Goal: Task Accomplishment & Management: Use online tool/utility

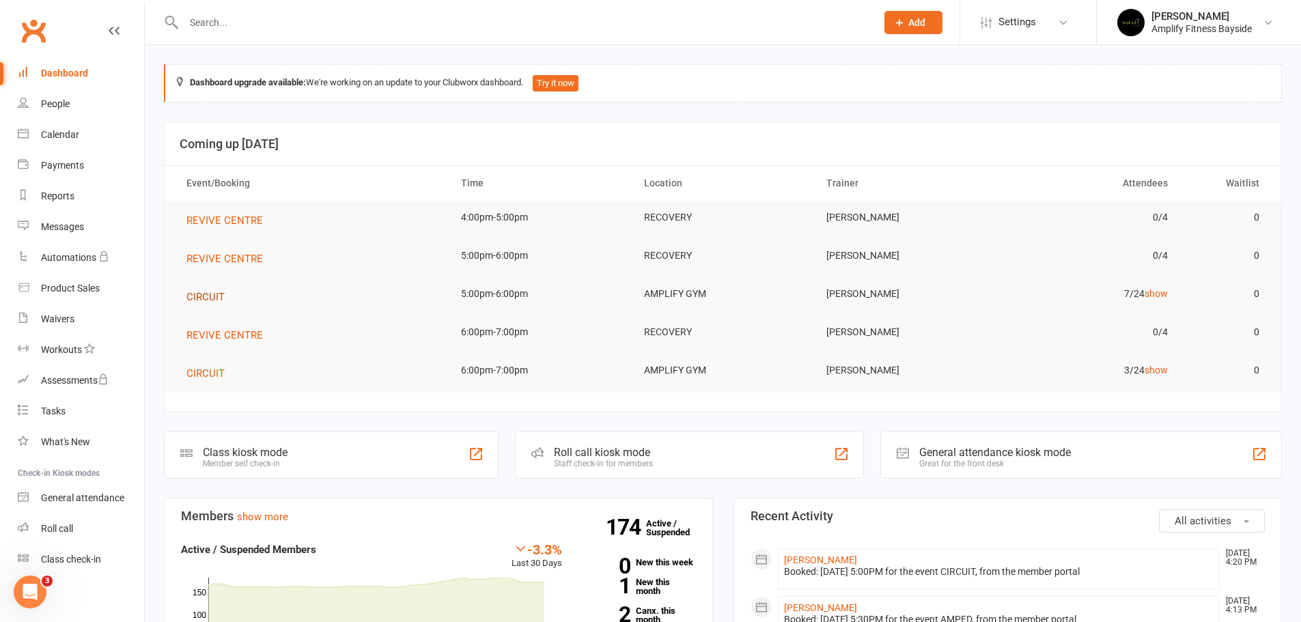
click at [202, 296] on span "CIRCUIT" at bounding box center [205, 297] width 38 height 12
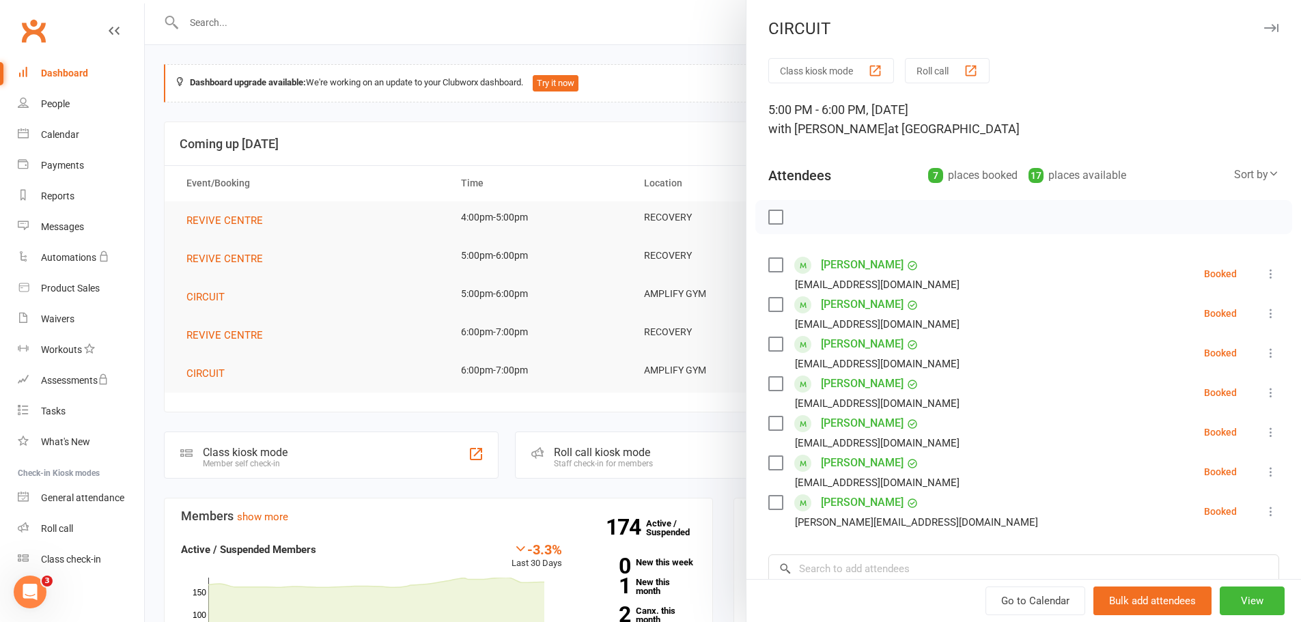
click at [847, 579] on div "Go to Calendar Bulk add attendees View" at bounding box center [1023, 600] width 554 height 43
click at [850, 567] on input "search" at bounding box center [1023, 568] width 511 height 29
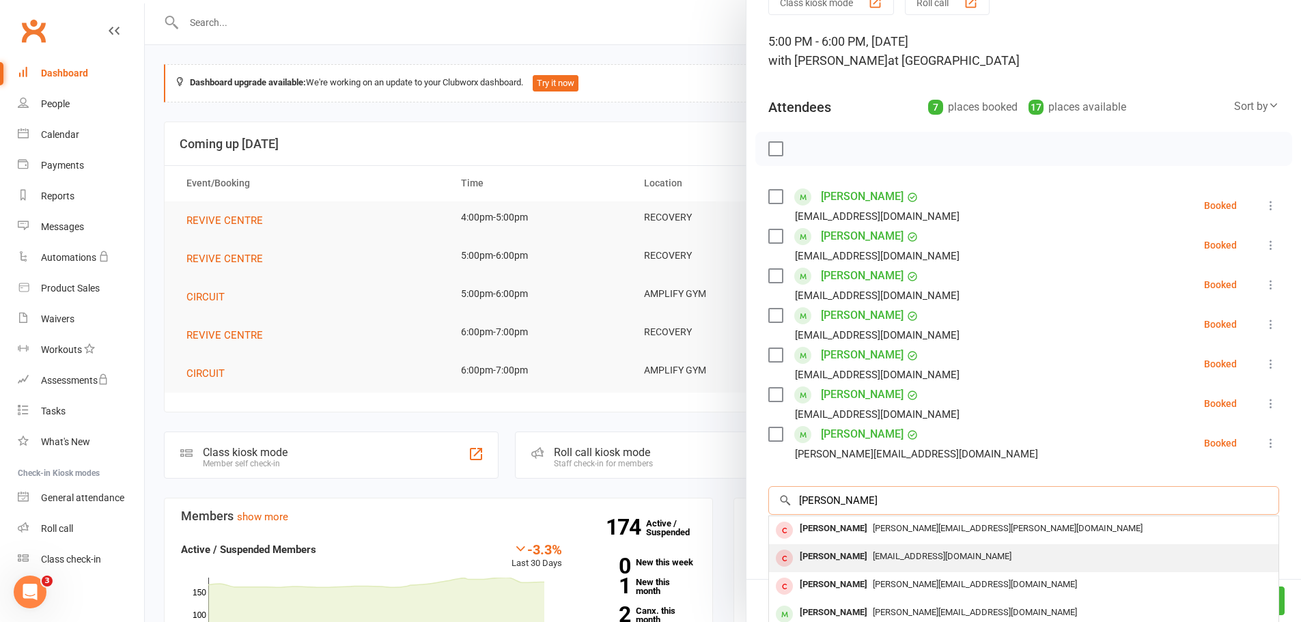
scroll to position [137, 0]
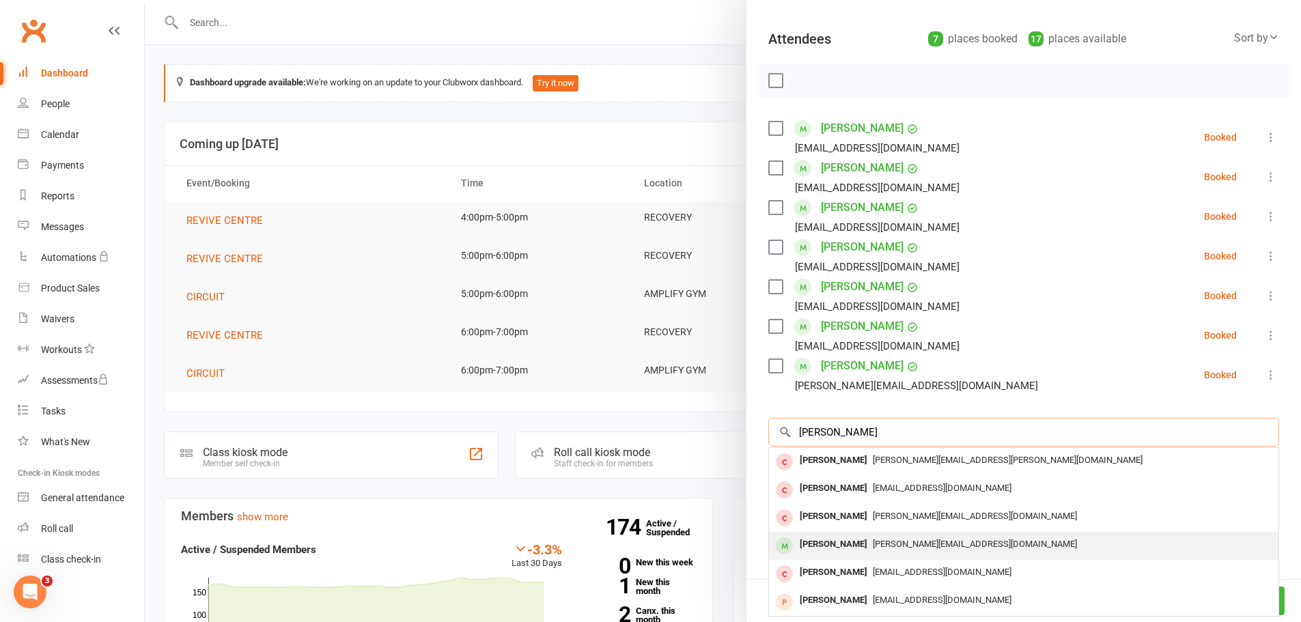
type input "[PERSON_NAME]"
click at [832, 540] on div "[PERSON_NAME]" at bounding box center [833, 545] width 79 height 20
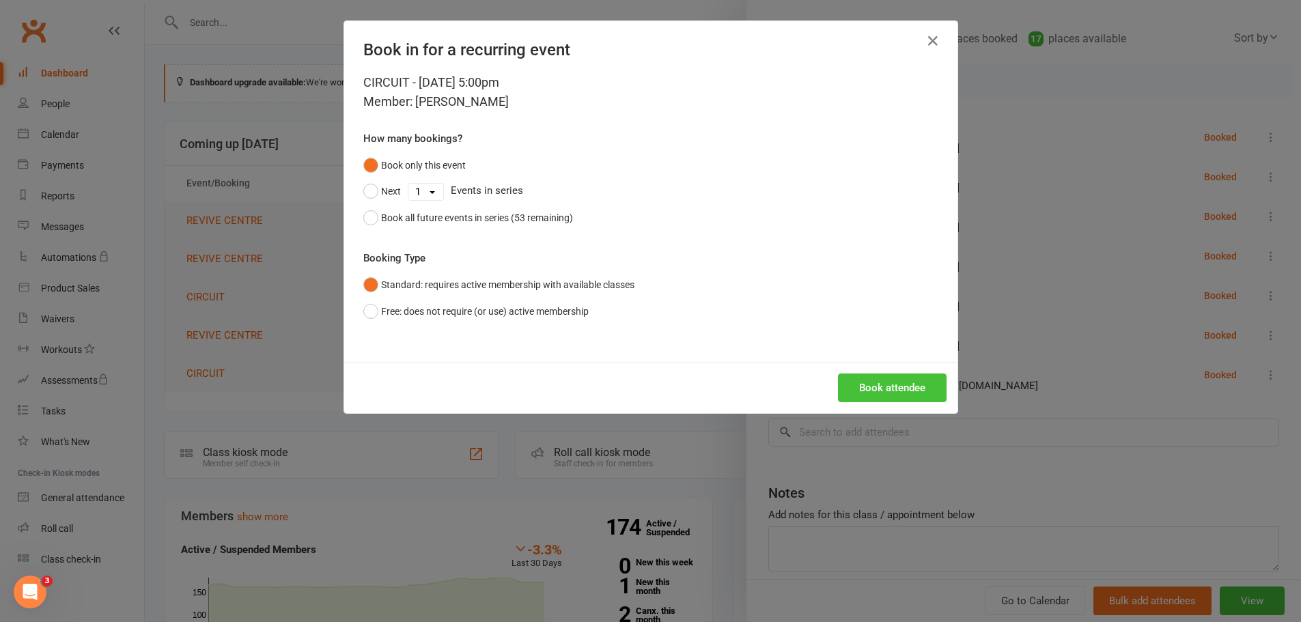
click at [892, 380] on button "Book attendee" at bounding box center [892, 387] width 109 height 29
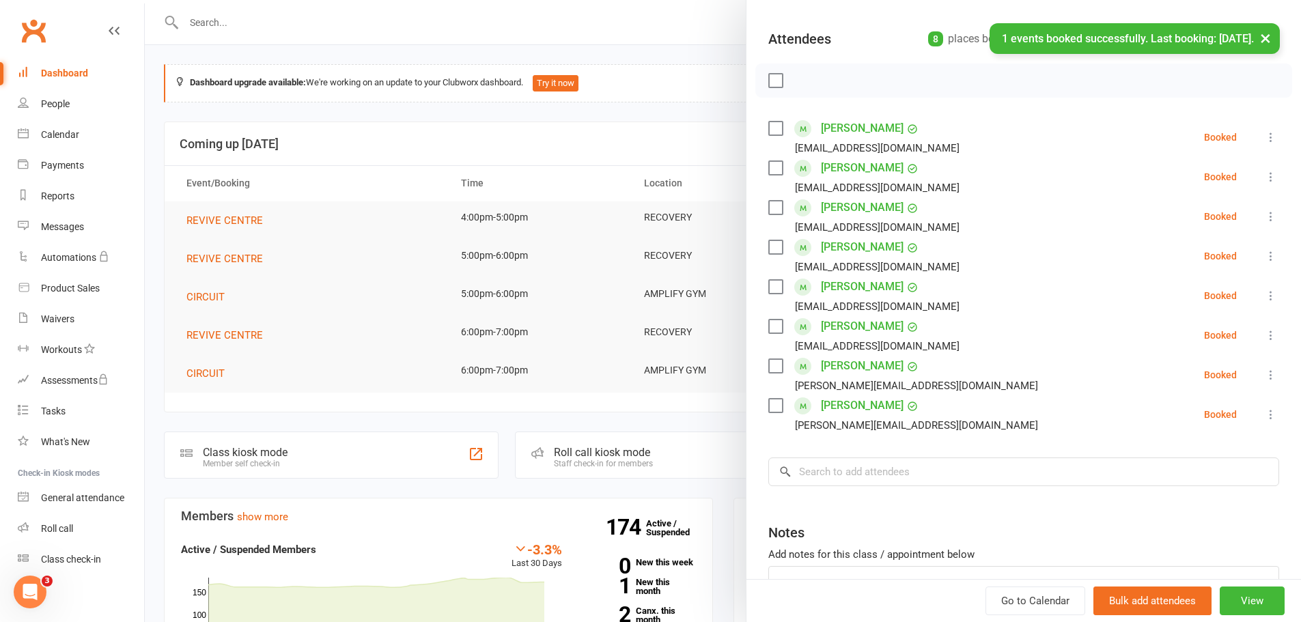
click at [75, 66] on link "Dashboard" at bounding box center [81, 73] width 126 height 31
click at [152, 74] on div at bounding box center [723, 311] width 1156 height 622
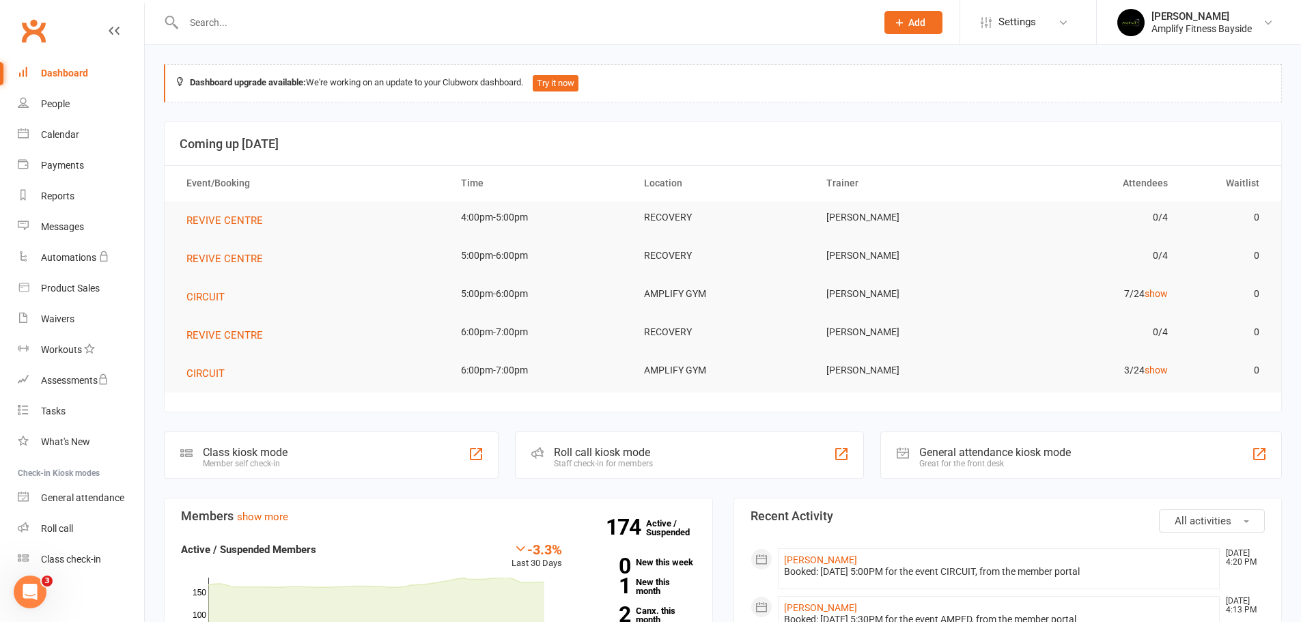
click at [241, 442] on div "Class kiosk mode Member self check-in" at bounding box center [331, 455] width 335 height 47
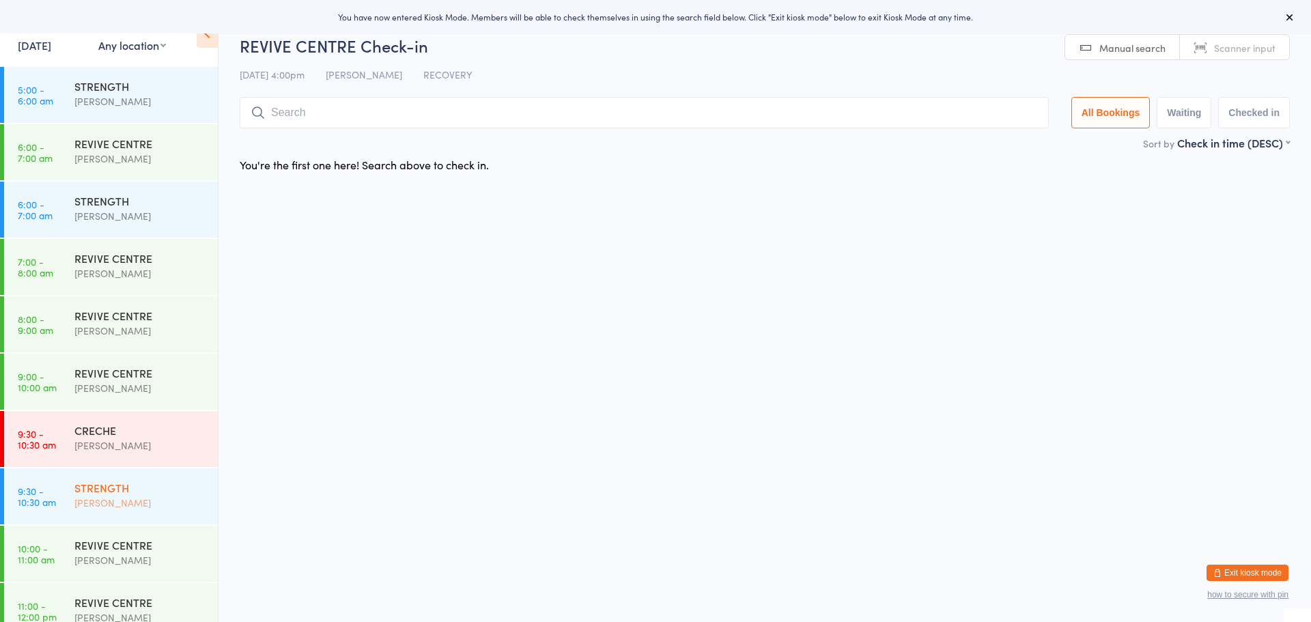
click at [96, 493] on div "STRENGTH" at bounding box center [140, 487] width 132 height 15
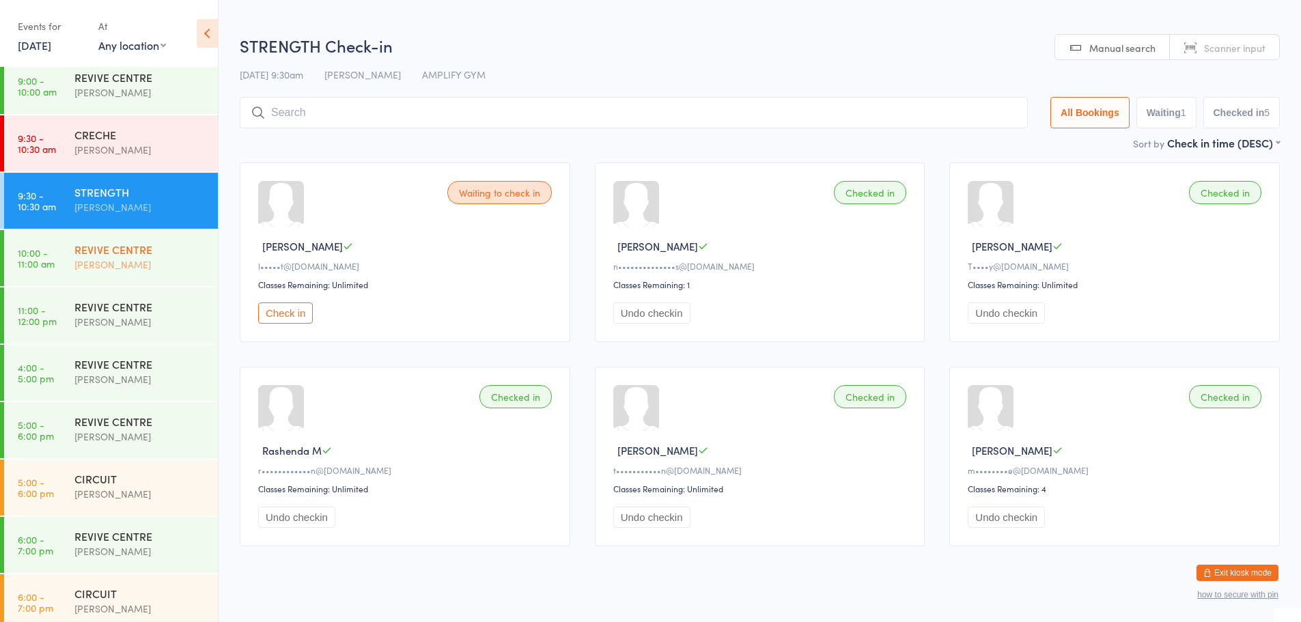
scroll to position [305, 0]
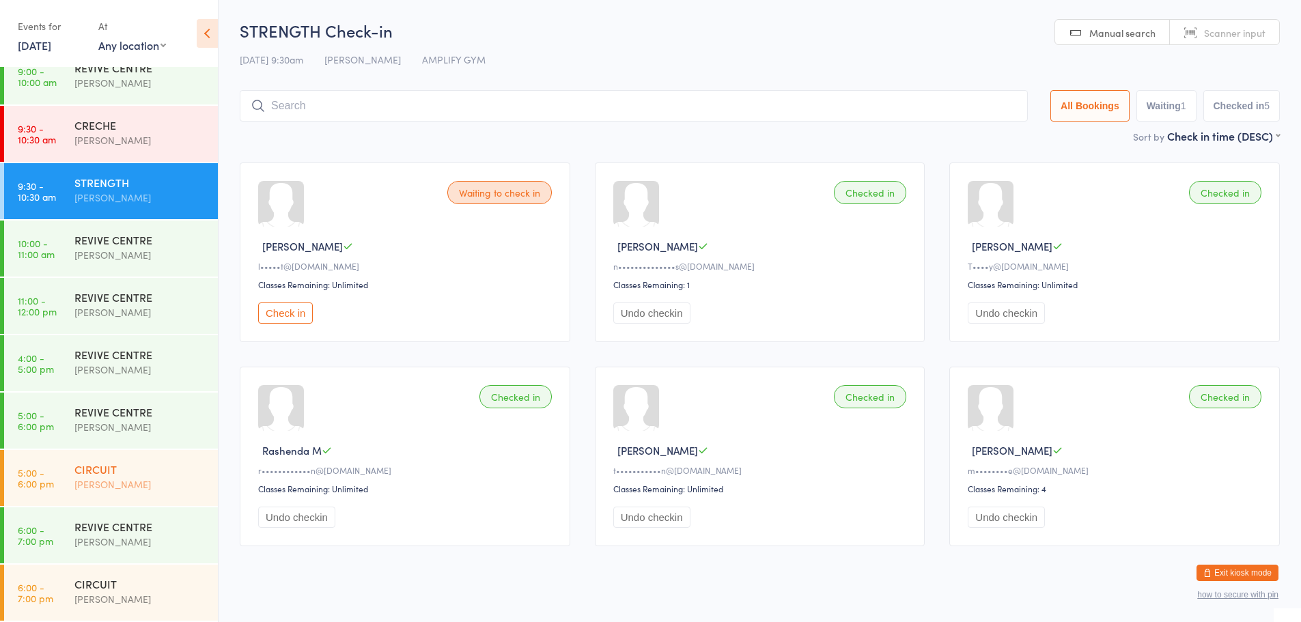
click at [152, 485] on div "[PERSON_NAME]" at bounding box center [140, 485] width 132 height 16
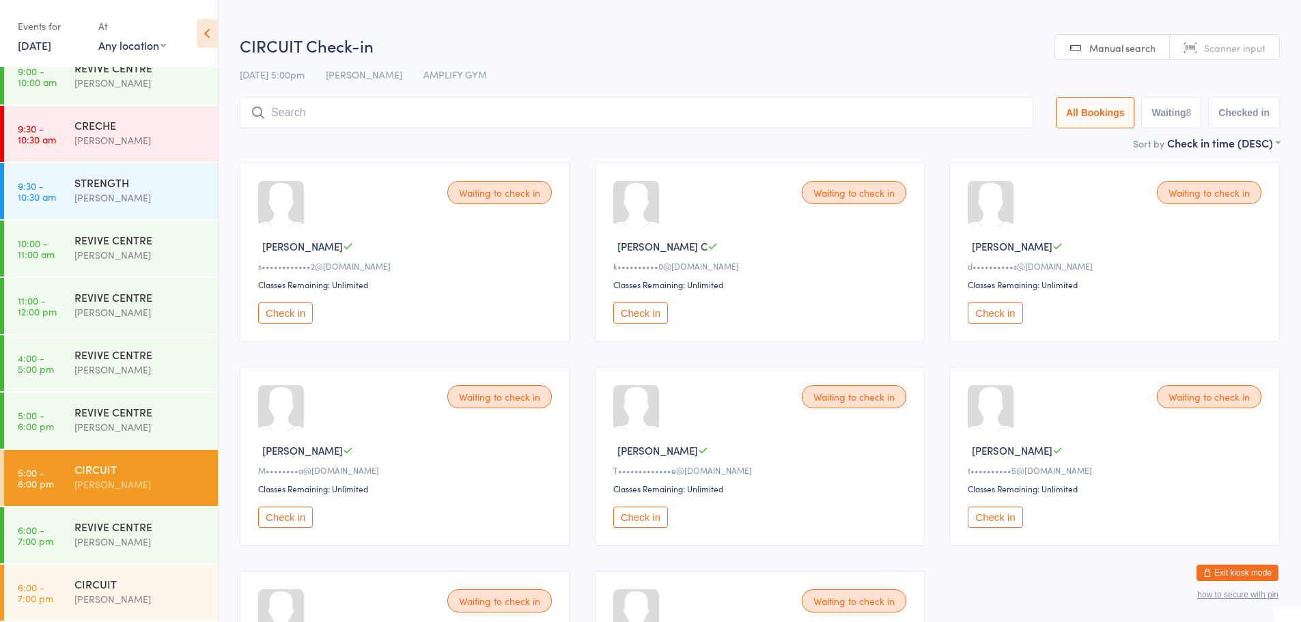
click at [276, 307] on button "Check in" at bounding box center [285, 312] width 55 height 21
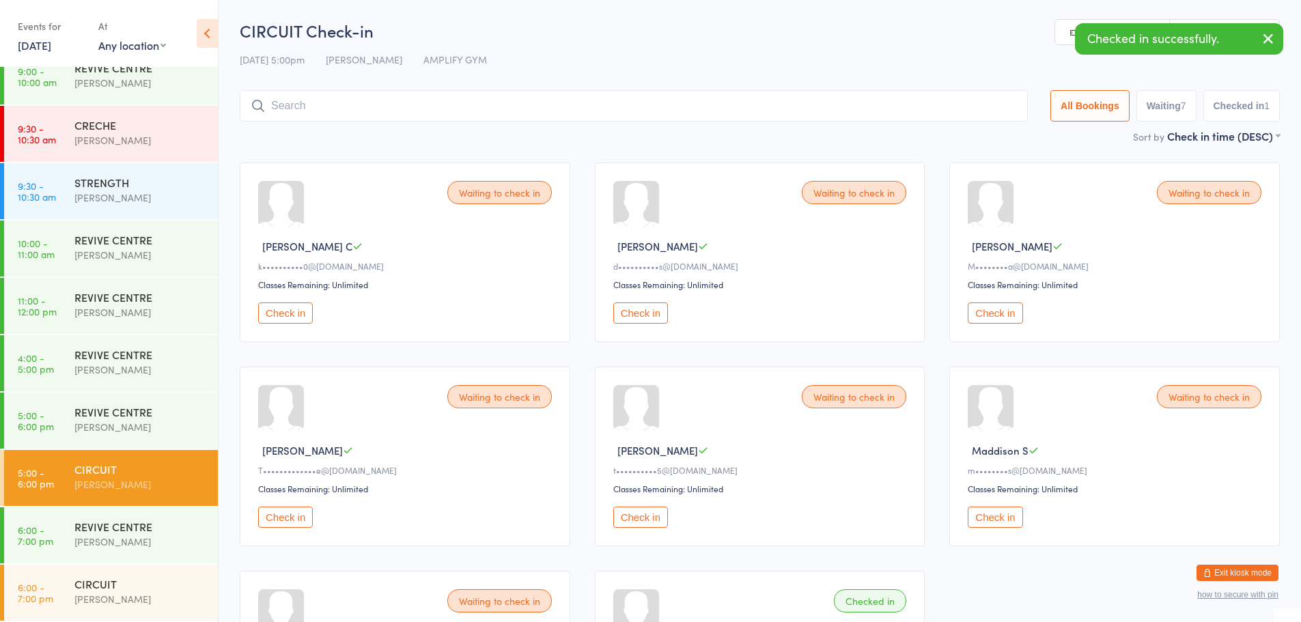
click at [296, 309] on button "Check in" at bounding box center [285, 312] width 55 height 21
click at [297, 527] on button "Check in" at bounding box center [285, 517] width 55 height 21
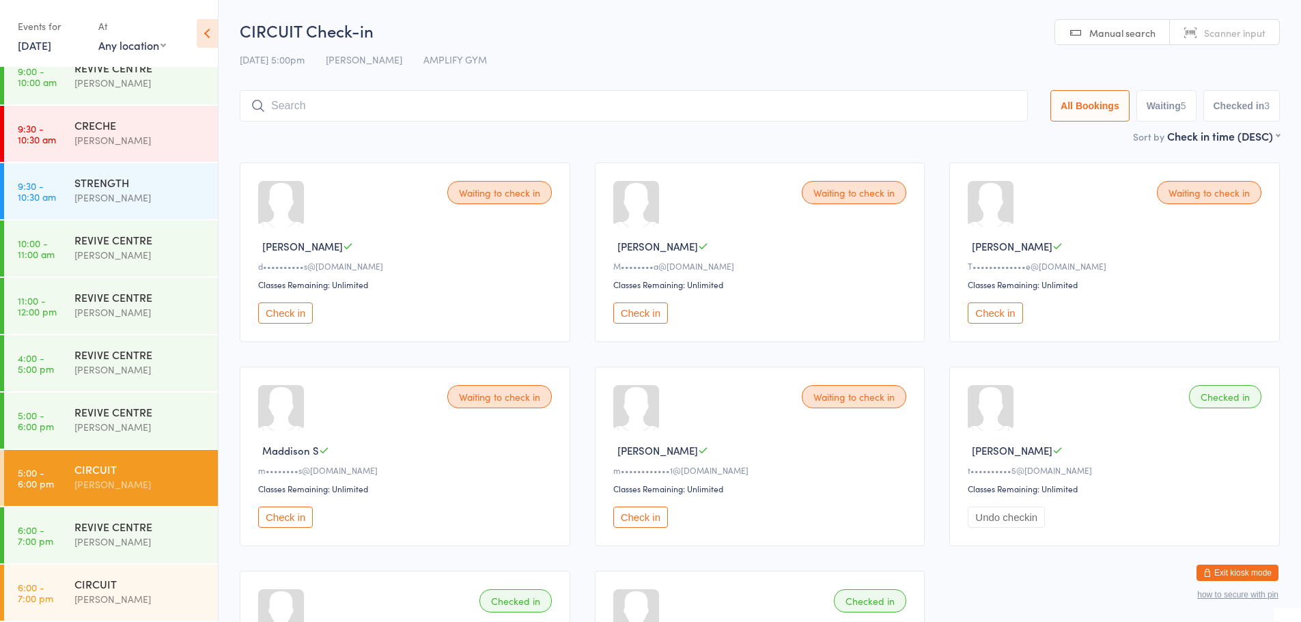
click at [999, 306] on button "Check in" at bounding box center [995, 312] width 55 height 21
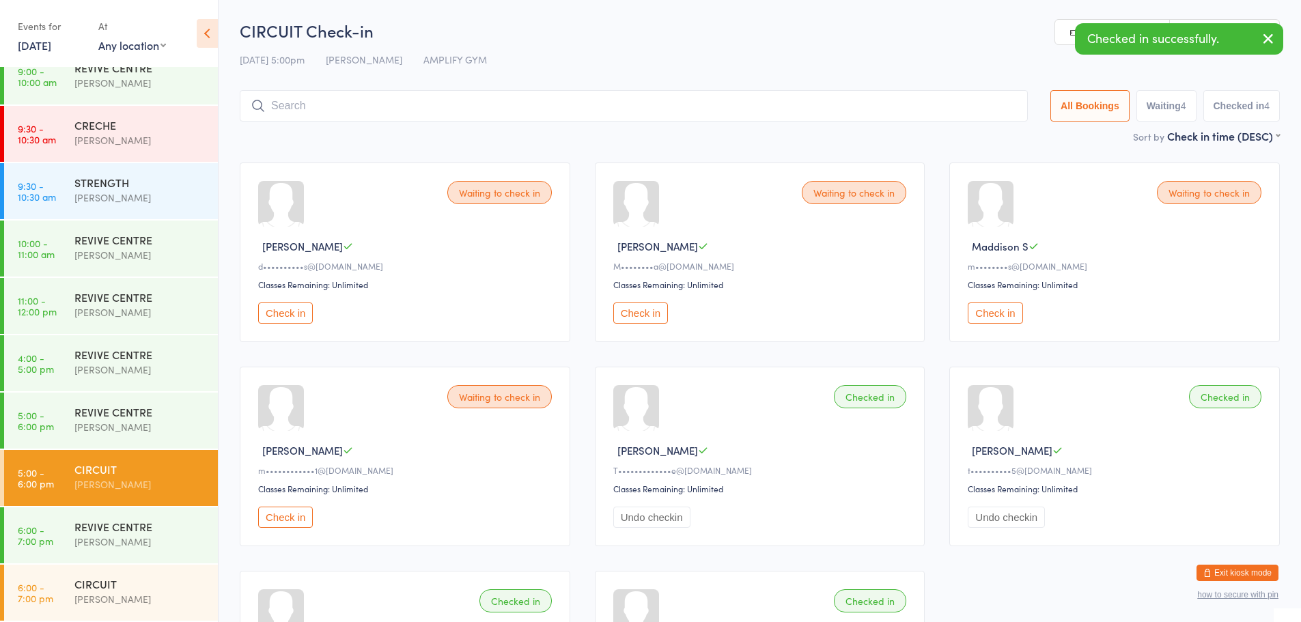
click at [710, 94] on input "search" at bounding box center [634, 105] width 788 height 31
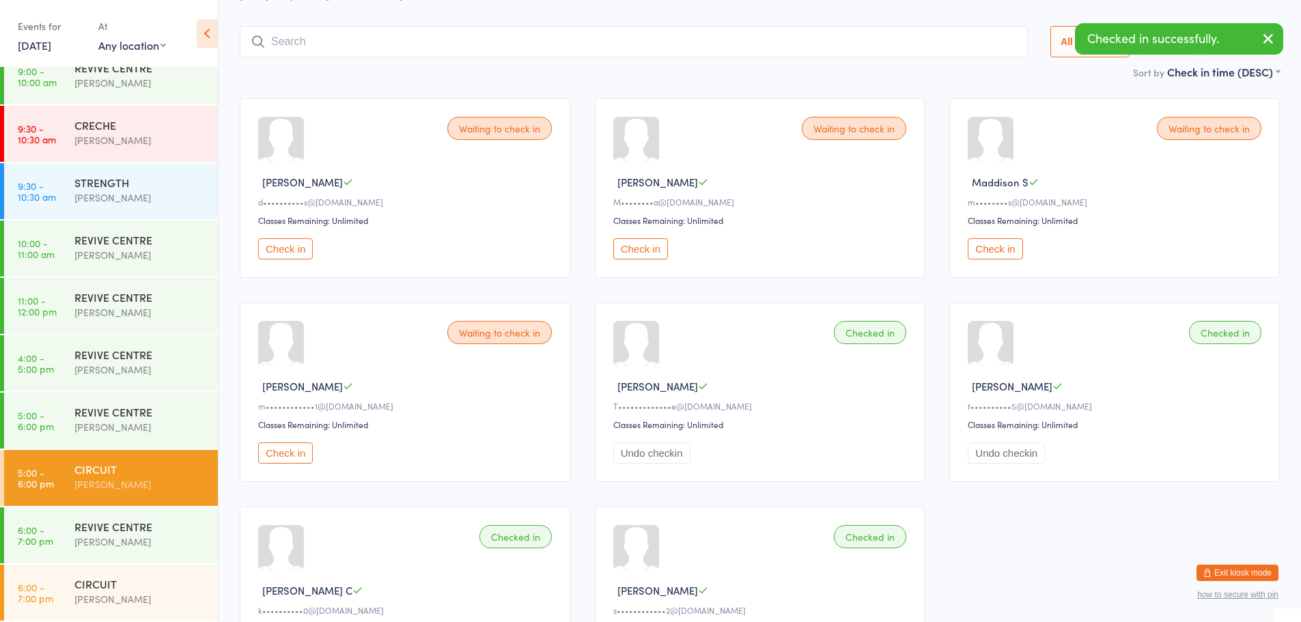
scroll to position [90, 0]
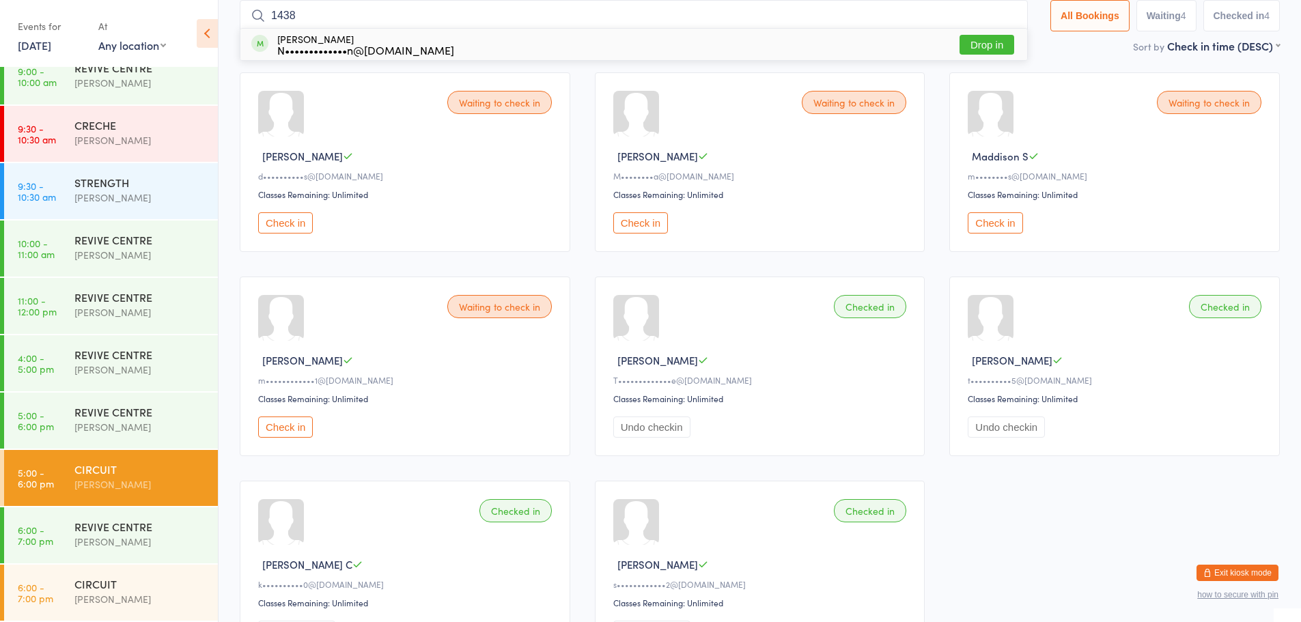
type input "1438"
click at [974, 46] on button "Drop in" at bounding box center [986, 45] width 55 height 20
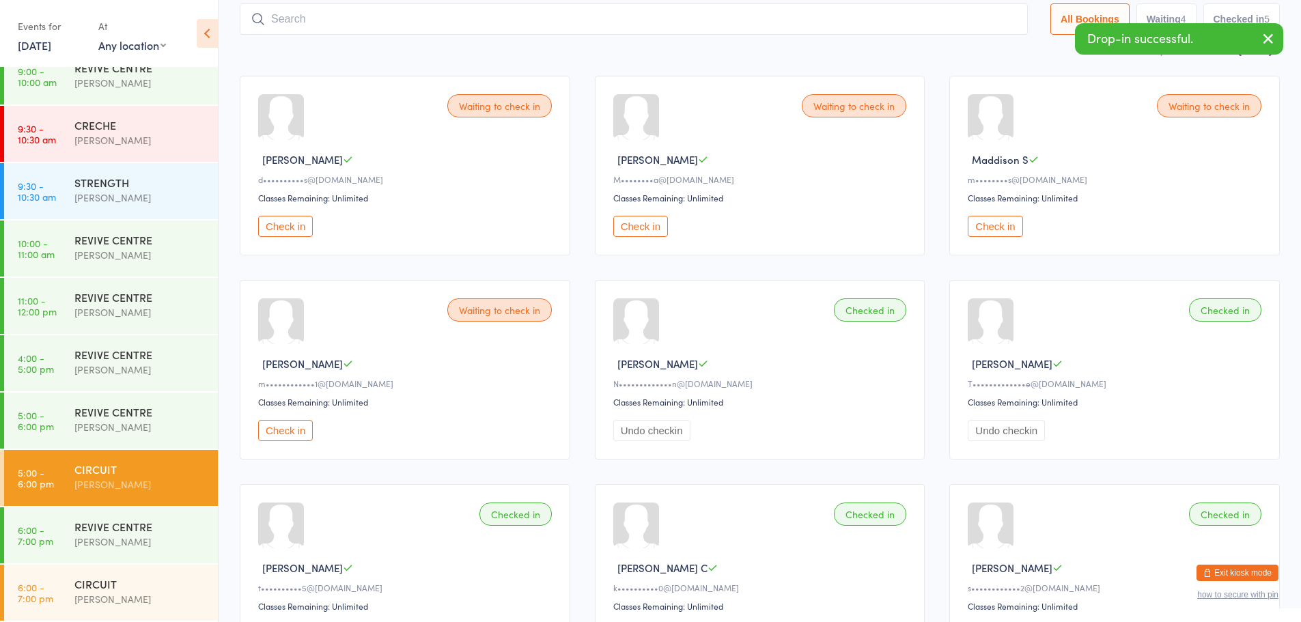
scroll to position [18, 0]
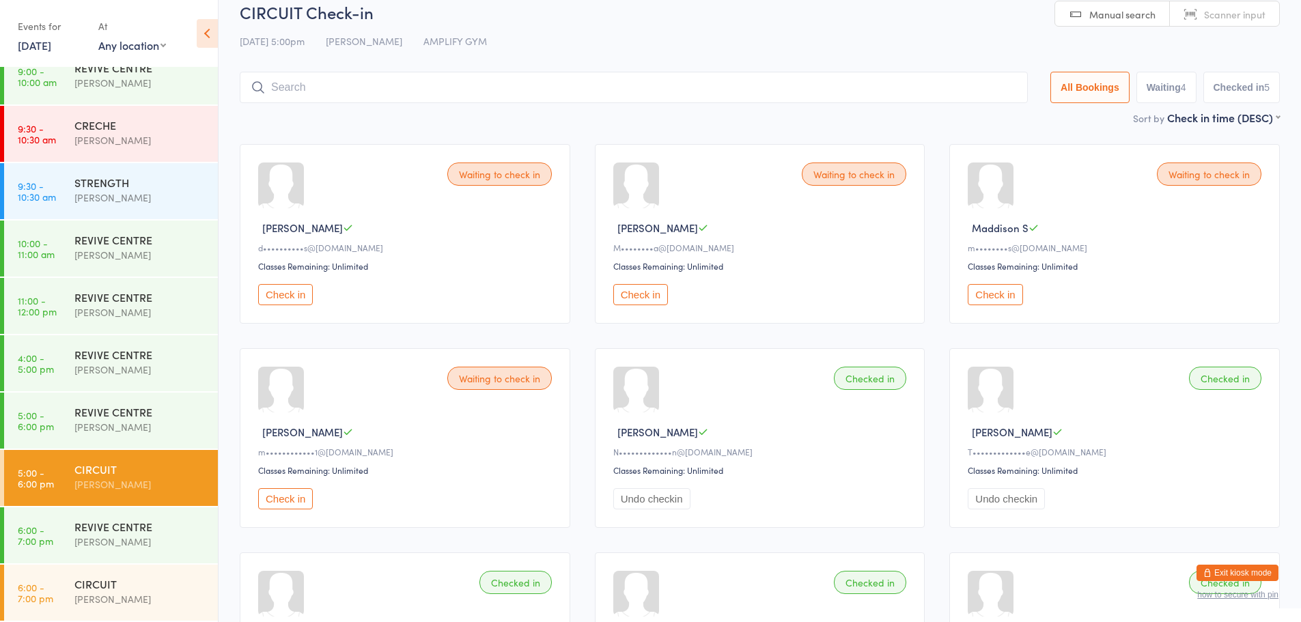
click at [754, 89] on input "search" at bounding box center [634, 87] width 788 height 31
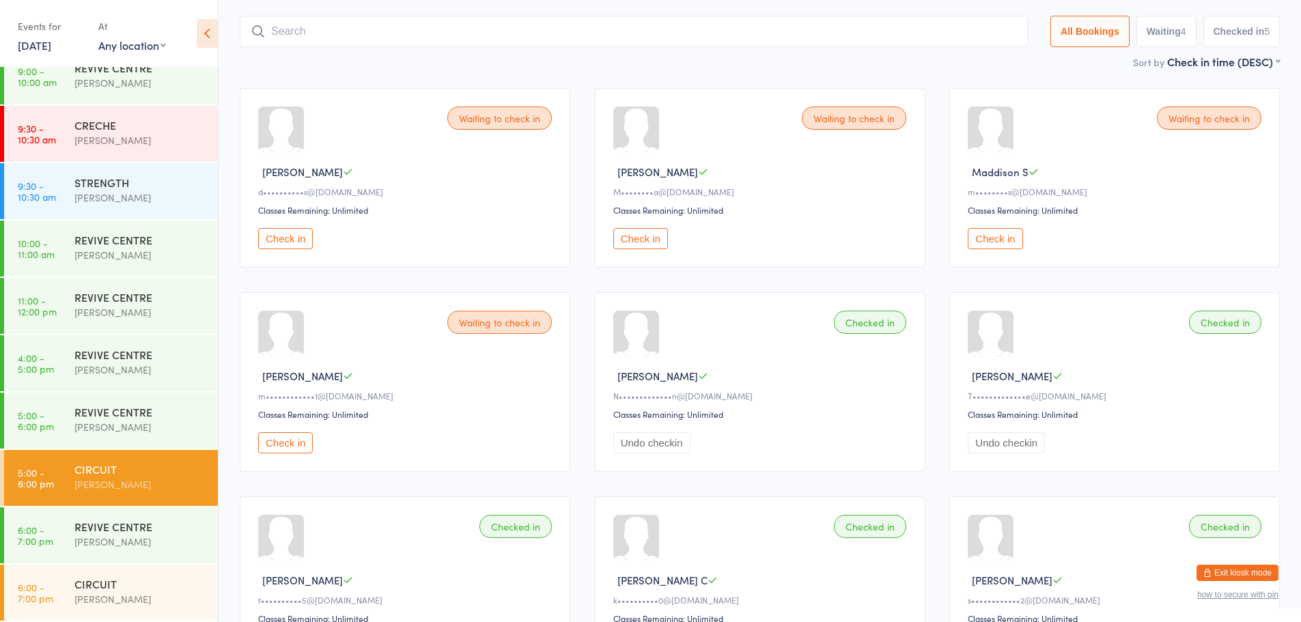
scroll to position [90, 0]
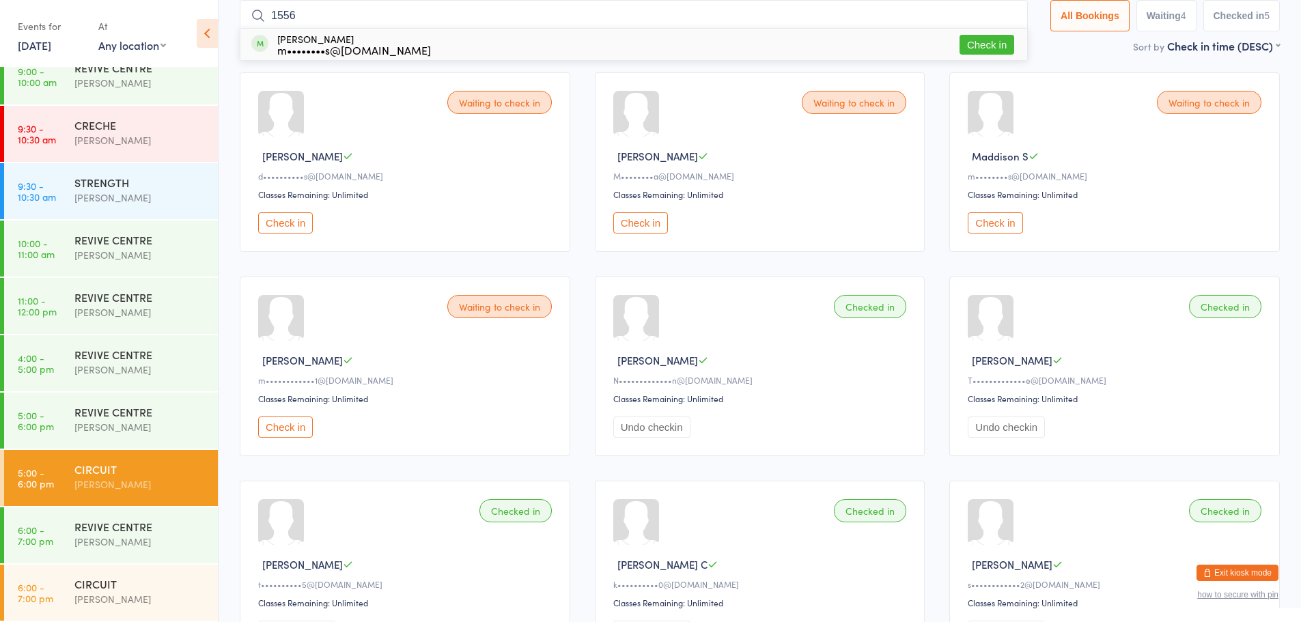
type input "1556"
click at [978, 49] on button "Check in" at bounding box center [986, 45] width 55 height 20
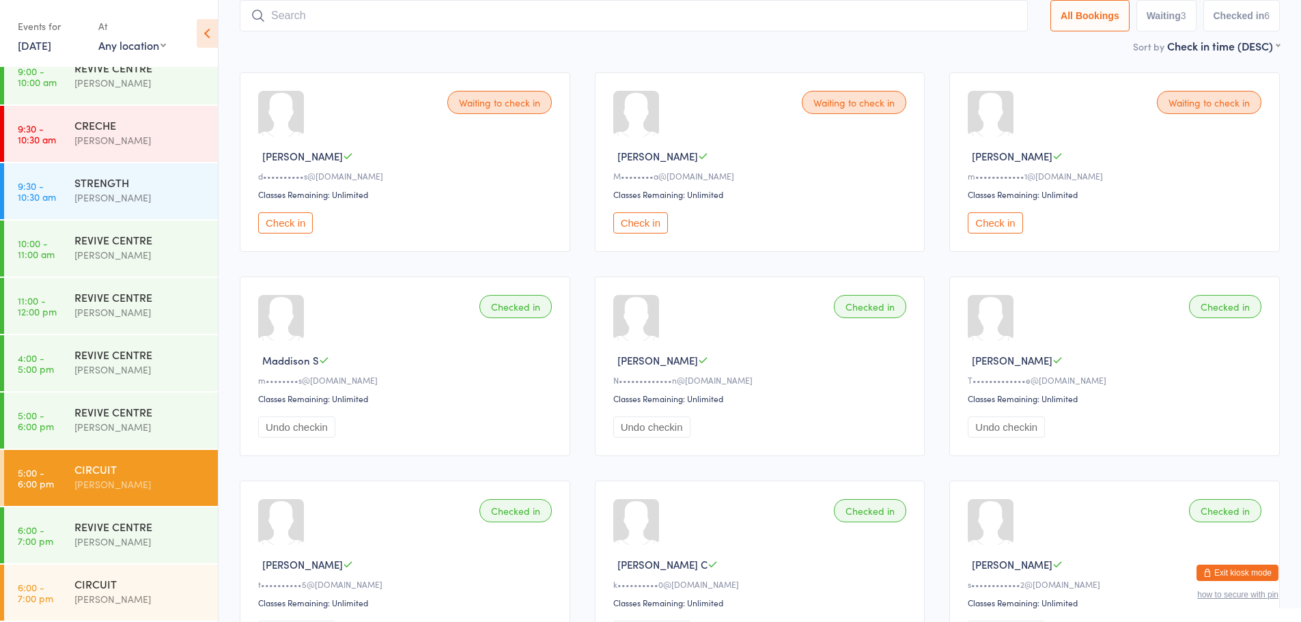
click at [1005, 221] on button "Check in" at bounding box center [995, 222] width 55 height 21
click at [309, 222] on button "Check in" at bounding box center [285, 222] width 55 height 21
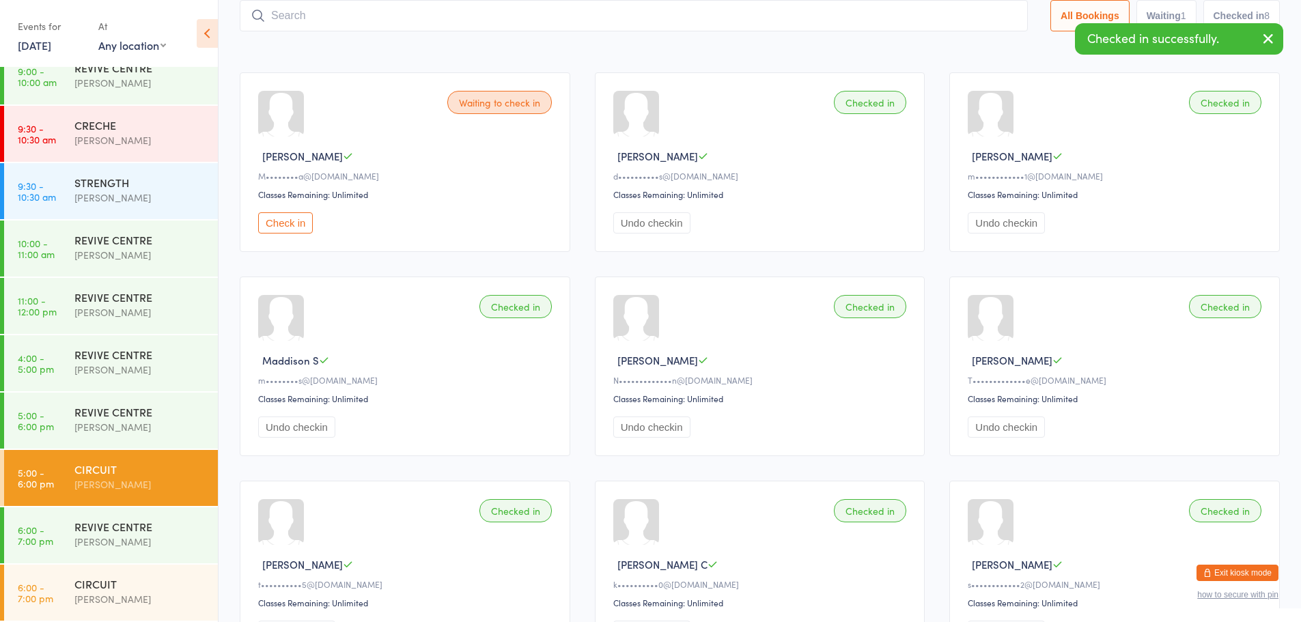
click at [673, 14] on input "search" at bounding box center [634, 15] width 788 height 31
